Goal: Information Seeking & Learning: Learn about a topic

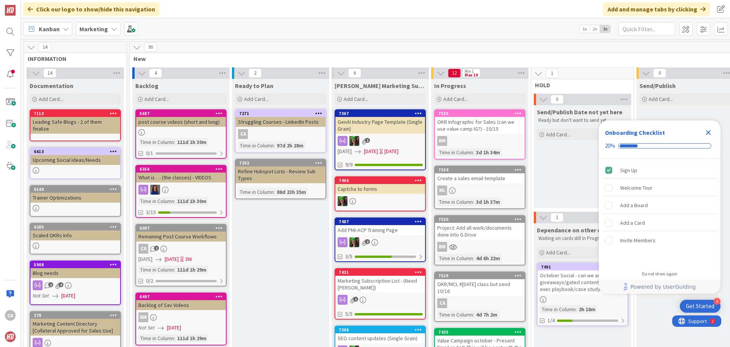
click at [711, 134] on icon "Close Checklist" at bounding box center [708, 132] width 5 height 5
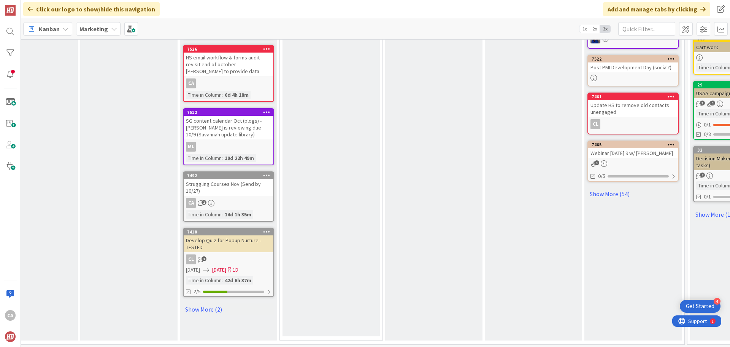
scroll to position [442, 251]
click at [216, 304] on link "Show More (2)" at bounding box center [228, 308] width 91 height 12
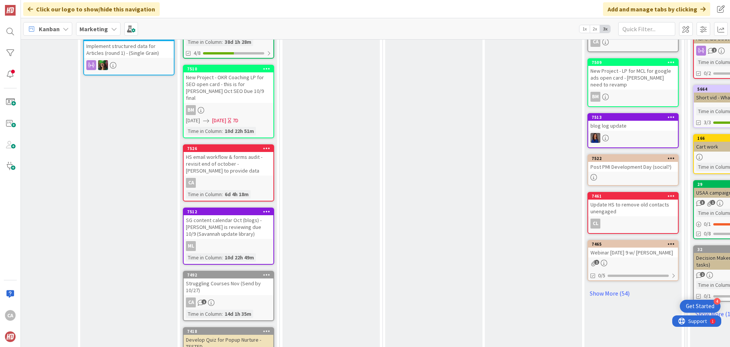
scroll to position [380, 251]
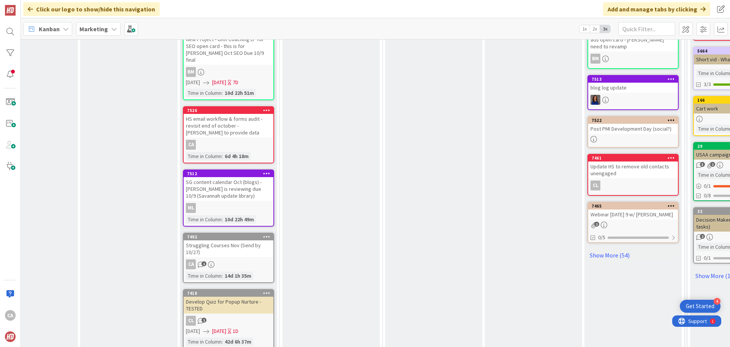
click at [247, 240] on div "Struggling Courses Nov (Send by 10/27)" at bounding box center [229, 248] width 90 height 17
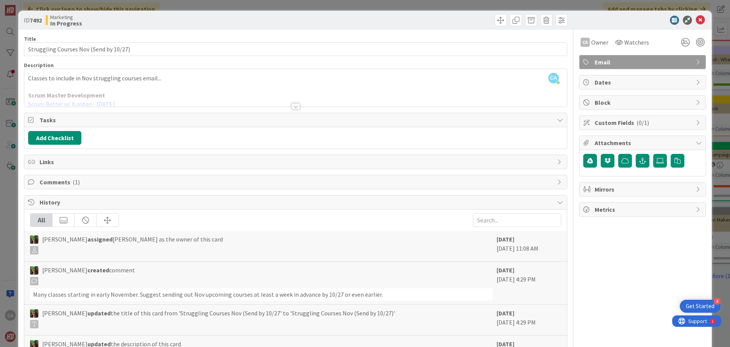
click at [294, 108] on div at bounding box center [296, 106] width 8 height 6
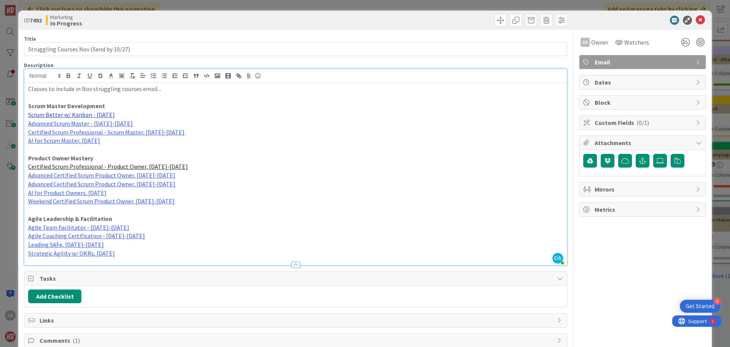
click at [88, 116] on link "Scrum Better w/ Kanban - [DATE]" at bounding box center [71, 115] width 87 height 8
click at [82, 127] on link "[URL][DOMAIN_NAME]" at bounding box center [56, 129] width 52 height 10
click at [200, 119] on p "Advanced Scrum Master - [DATE]-[DATE]" at bounding box center [295, 123] width 535 height 9
drag, startPoint x: 82, startPoint y: 123, endPoint x: 267, endPoint y: 187, distance: 196.1
click at [269, 189] on p "AI for Product Owners, [DATE]" at bounding box center [295, 192] width 535 height 9
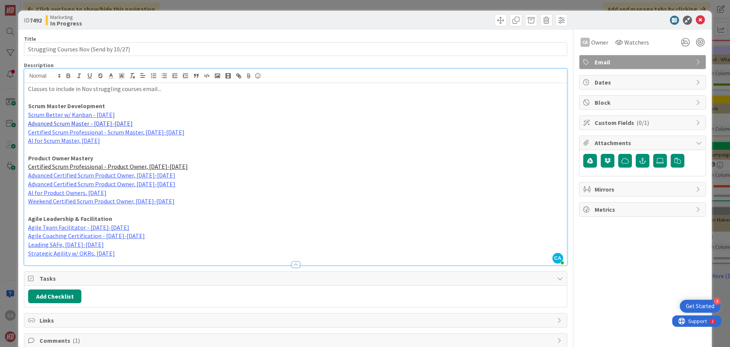
click at [103, 123] on link "Advanced Scrum Master - [DATE]-[DATE]" at bounding box center [80, 123] width 105 height 8
click at [246, 132] on p "Certified Scrum Professional - Scrum Master, [DATE]-[DATE]" at bounding box center [295, 132] width 535 height 9
click at [125, 132] on link "Certified Scrum Professional - Scrum Master, [DATE]-[DATE]" at bounding box center [106, 132] width 156 height 8
click at [105, 148] on link "[URL][DOMAIN_NAME]" at bounding box center [79, 147] width 52 height 10
click at [225, 130] on p "Certified Scrum Professional - Scrum Master, [DATE]-[DATE]" at bounding box center [295, 132] width 535 height 9
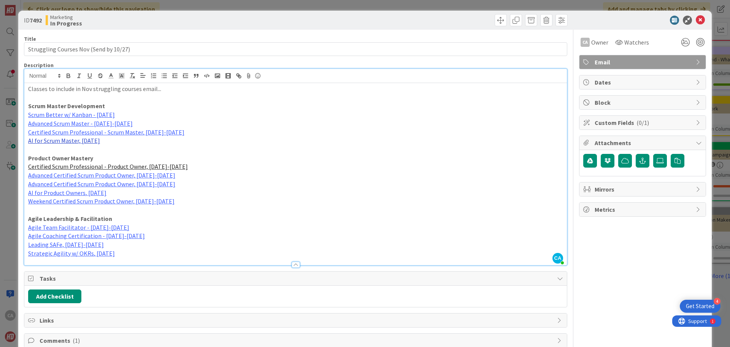
click at [70, 142] on link "AI for Scrum Master, [DATE]" at bounding box center [64, 141] width 72 height 8
click at [230, 172] on p "Advanced Certified Scrum Product Owner, [DATE]-[DATE]" at bounding box center [295, 175] width 535 height 9
drag, startPoint x: 116, startPoint y: 166, endPoint x: 93, endPoint y: 180, distance: 26.1
click at [275, 186] on p "Advanced Certified Scrum Product Owner, [DATE]-[DATE]" at bounding box center [295, 184] width 535 height 9
click at [98, 175] on link "Advanced Certified Scrum Product Owner, [DATE]-[DATE]" at bounding box center [101, 175] width 147 height 8
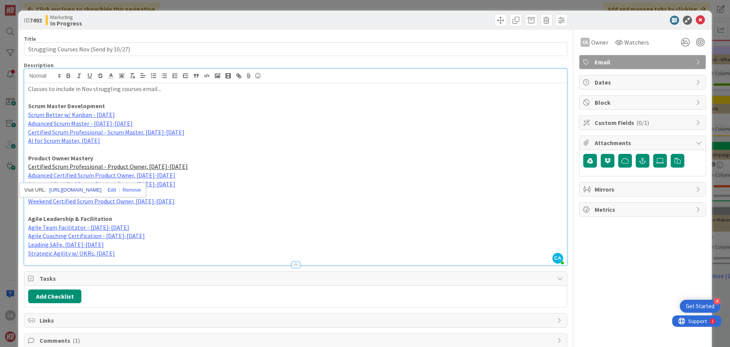
click at [102, 190] on link "[URL][DOMAIN_NAME]" at bounding box center [75, 190] width 52 height 10
click at [214, 186] on p "Advanced Certified Scrum Product Owner, [DATE]-[DATE]" at bounding box center [295, 184] width 535 height 9
click at [75, 194] on link "AI for Product Owners, [DATE]" at bounding box center [67, 193] width 78 height 8
click at [255, 194] on p "AI for Product Owners, [DATE]" at bounding box center [295, 192] width 535 height 9
drag, startPoint x: 134, startPoint y: 202, endPoint x: 89, endPoint y: 215, distance: 47.5
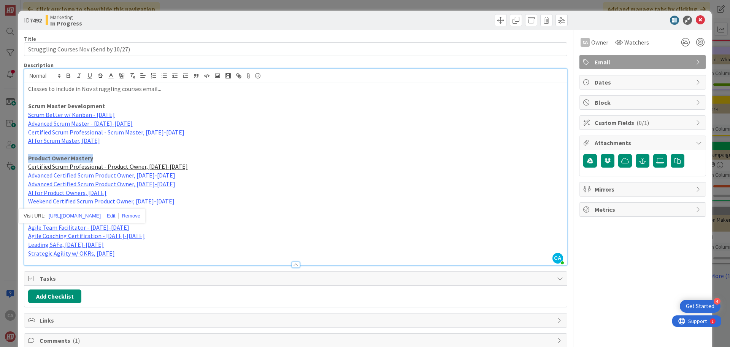
drag, startPoint x: 95, startPoint y: 158, endPoint x: 29, endPoint y: 154, distance: 67.1
click at [29, 154] on p "Product Owner Mastery" at bounding box center [295, 158] width 535 height 9
copy strong "Product Owner Mastery"
click at [111, 215] on p "Agile Leadership & Facilitation" at bounding box center [295, 218] width 535 height 9
drag, startPoint x: 111, startPoint y: 219, endPoint x: 28, endPoint y: 216, distance: 83.7
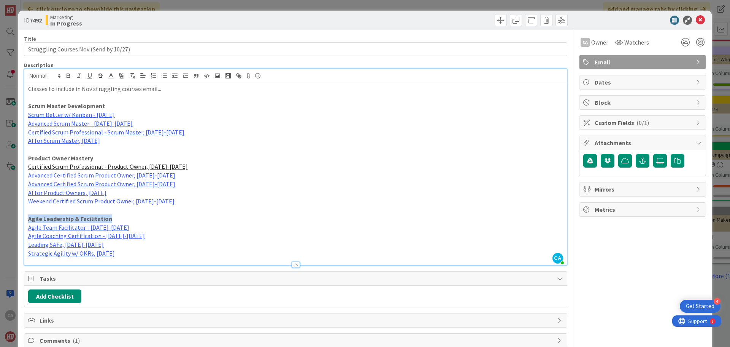
click at [28, 216] on p "Agile Leadership & Facilitation" at bounding box center [295, 218] width 535 height 9
copy strong "Agile Leadership & Facilitation"
click at [258, 231] on p "Agile Team Facilitator - [DATE]-[DATE]" at bounding box center [295, 227] width 535 height 9
click at [91, 226] on link "Agile Team Facilitator - [DATE]-[DATE]" at bounding box center [78, 227] width 101 height 8
click at [66, 241] on link "[URL][DOMAIN_NAME]" at bounding box center [56, 242] width 52 height 10
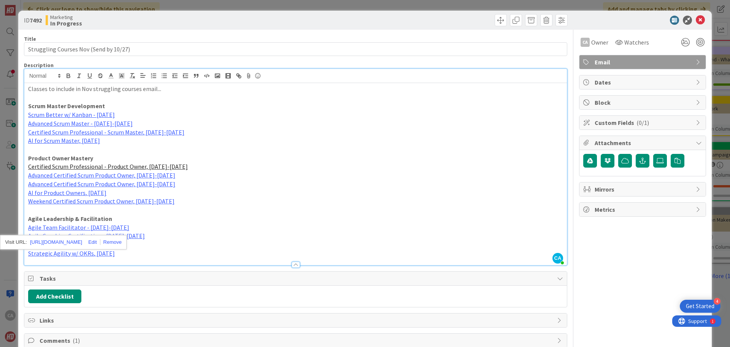
click at [191, 229] on p "Agile Team Facilitator - [DATE]-[DATE]" at bounding box center [295, 227] width 535 height 9
click at [167, 235] on p "Agile Coaching Certification - [DATE]-[DATE]" at bounding box center [295, 235] width 535 height 9
click at [108, 235] on link "Agile Coaching Certification - [DATE]-[DATE]" at bounding box center [86, 236] width 117 height 8
click at [85, 251] on link "[URL][DOMAIN_NAME]" at bounding box center [59, 250] width 52 height 10
click at [138, 236] on p "Agile Coaching Certification - [DATE]-[DATE]" at bounding box center [295, 235] width 535 height 9
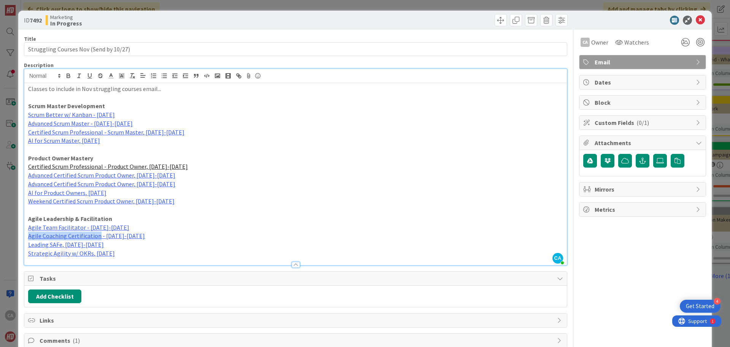
copy link "Agile Coaching Certification"
click at [172, 232] on p "Agile Coaching Certification - [DATE]-[DATE]" at bounding box center [295, 235] width 535 height 9
click at [130, 236] on p "Agile Coaching Certification - [DATE]-[DATE]" at bounding box center [295, 235] width 535 height 9
drag, startPoint x: 132, startPoint y: 235, endPoint x: 103, endPoint y: 236, distance: 29.3
click at [103, 236] on p "Agile Coaching Certification - [DATE]-[DATE]" at bounding box center [295, 235] width 535 height 9
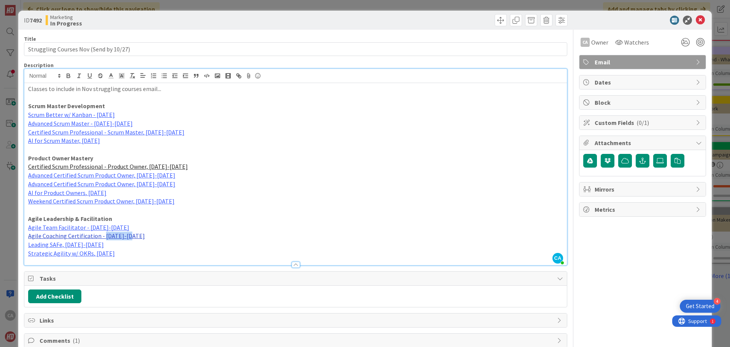
copy link "[DATE]-[DATE]"
click at [72, 245] on link "Leading SAFe, [DATE]-[DATE]" at bounding box center [66, 244] width 76 height 8
click at [75, 260] on link "[URL][DOMAIN_NAME]" at bounding box center [56, 259] width 52 height 10
click at [282, 245] on p "Leading SAFe, [DATE]-[DATE]" at bounding box center [295, 244] width 535 height 9
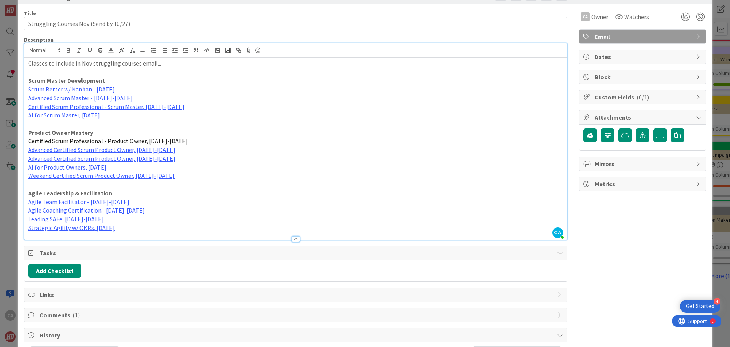
scroll to position [38, 0]
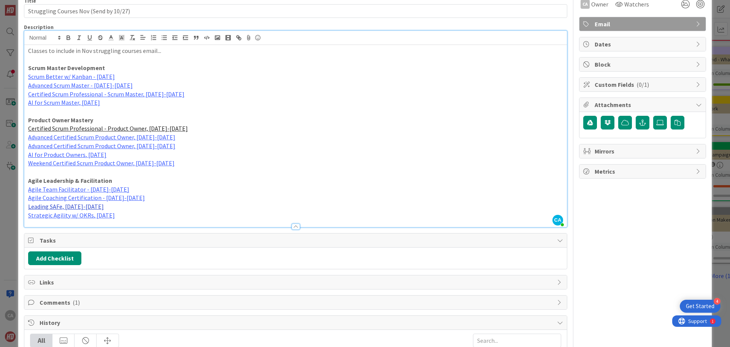
click at [68, 206] on link "Leading SAFe, [DATE]-[DATE]" at bounding box center [66, 206] width 76 height 8
click at [73, 220] on link "[URL][DOMAIN_NAME]" at bounding box center [56, 221] width 52 height 10
click at [207, 198] on p "Agile Coaching Certification - [DATE]-[DATE]" at bounding box center [295, 197] width 535 height 9
click at [80, 216] on link "Strategic Agility w/ OKRs, [DATE]" at bounding box center [71, 215] width 87 height 8
click at [82, 229] on link "[URL][DOMAIN_NAME]" at bounding box center [56, 230] width 52 height 10
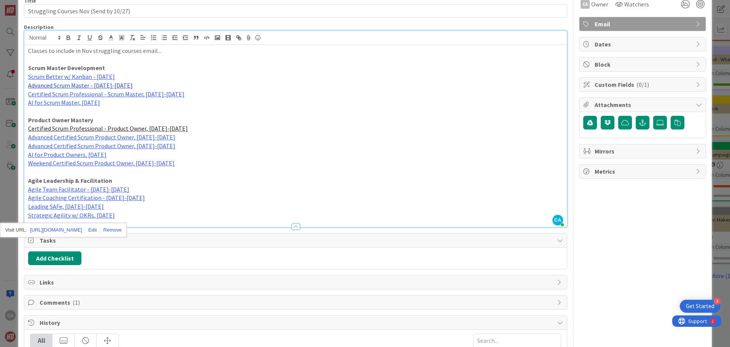
click at [94, 84] on link "Advanced Scrum Master - [DATE]-[DATE]" at bounding box center [80, 85] width 105 height 8
click at [98, 196] on link "Agile Coaching Certification - [DATE]-[DATE]" at bounding box center [86, 198] width 117 height 8
click at [85, 212] on link "[URL][DOMAIN_NAME]" at bounding box center [59, 212] width 52 height 10
